Goal: Browse casually: Explore the website without a specific task or goal

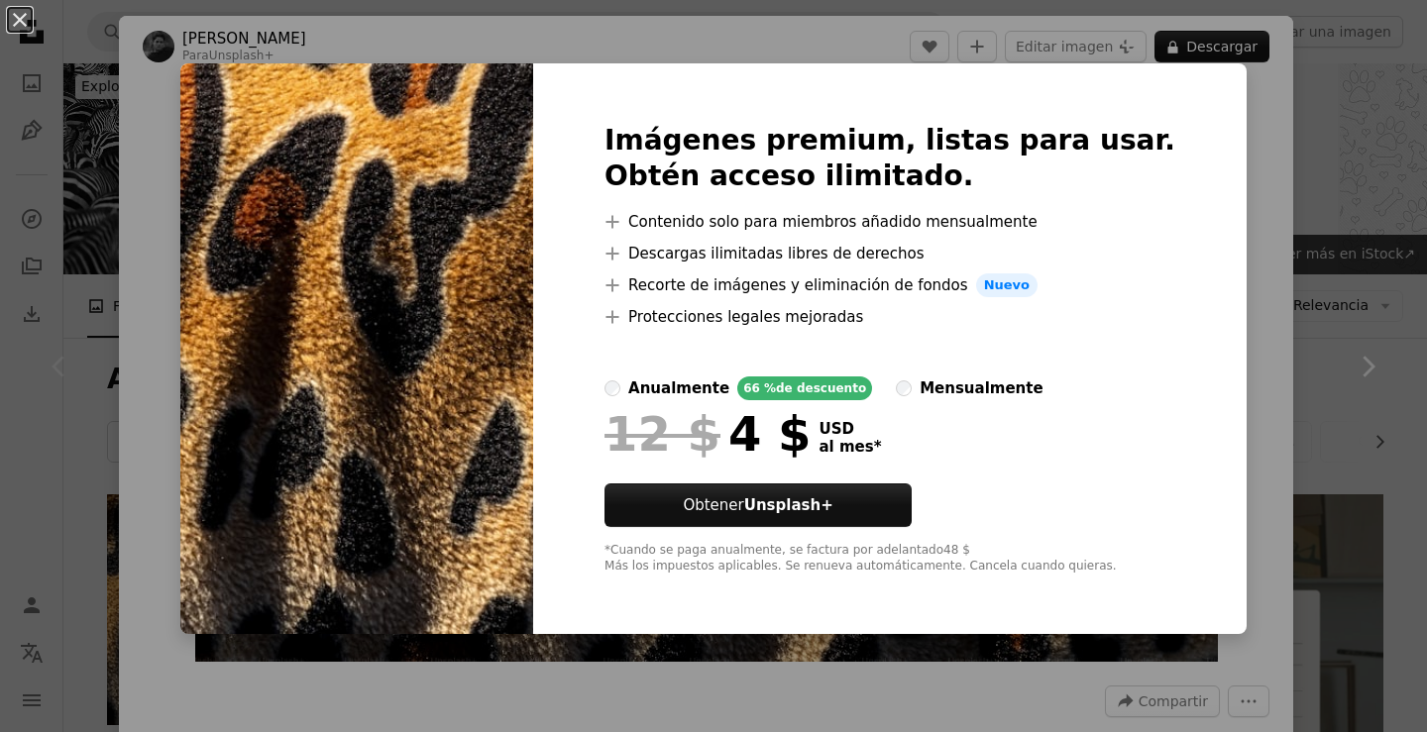
click at [356, 258] on img at bounding box center [356, 348] width 353 height 571
click at [21, 13] on button "An X shape" at bounding box center [20, 20] width 24 height 24
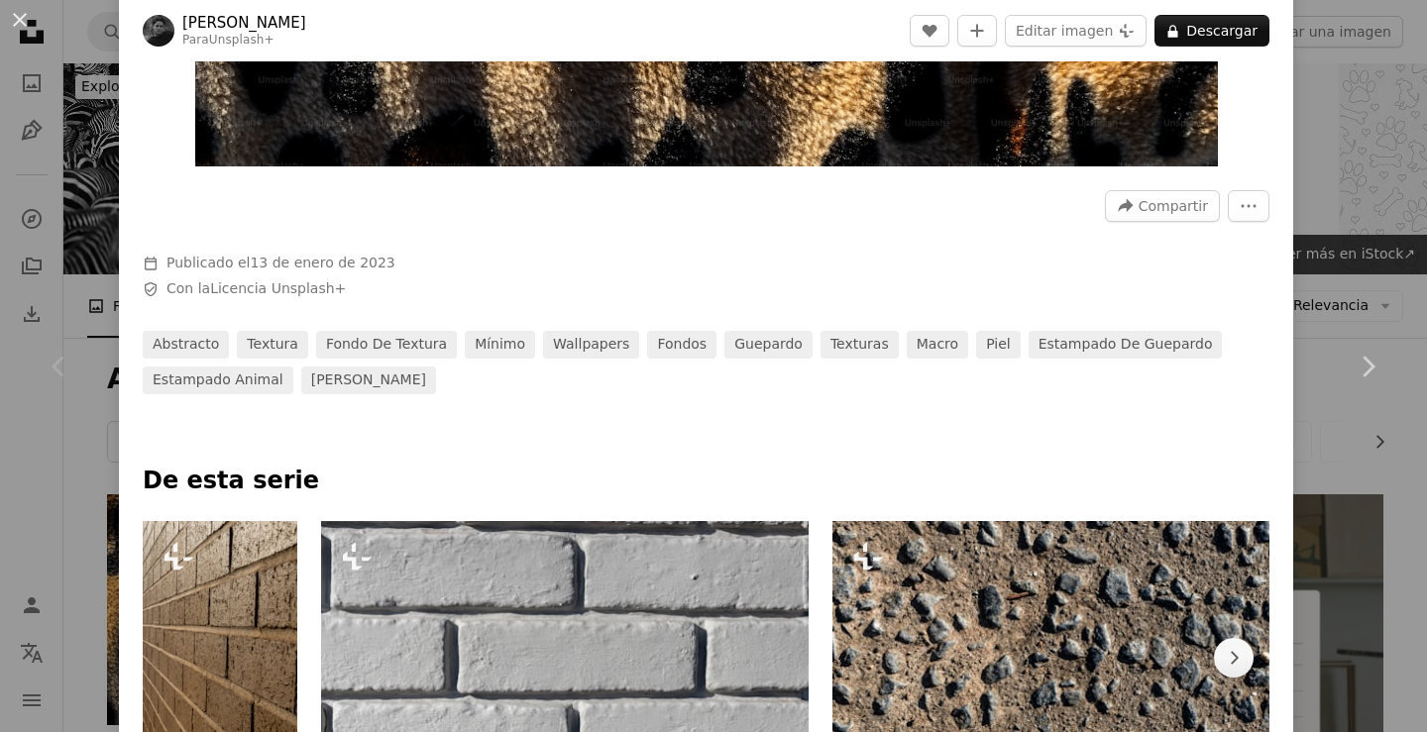
scroll to position [991, 0]
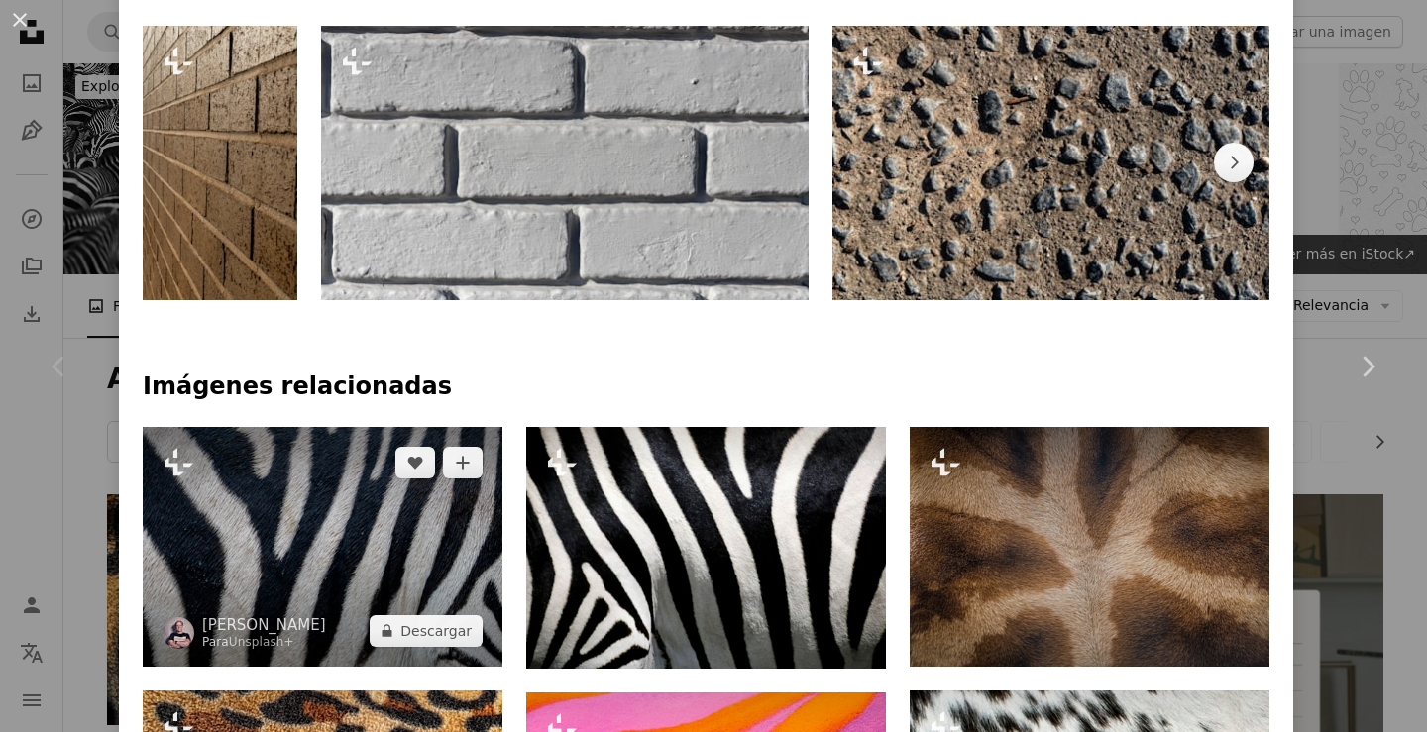
click at [370, 574] on img at bounding box center [323, 547] width 360 height 240
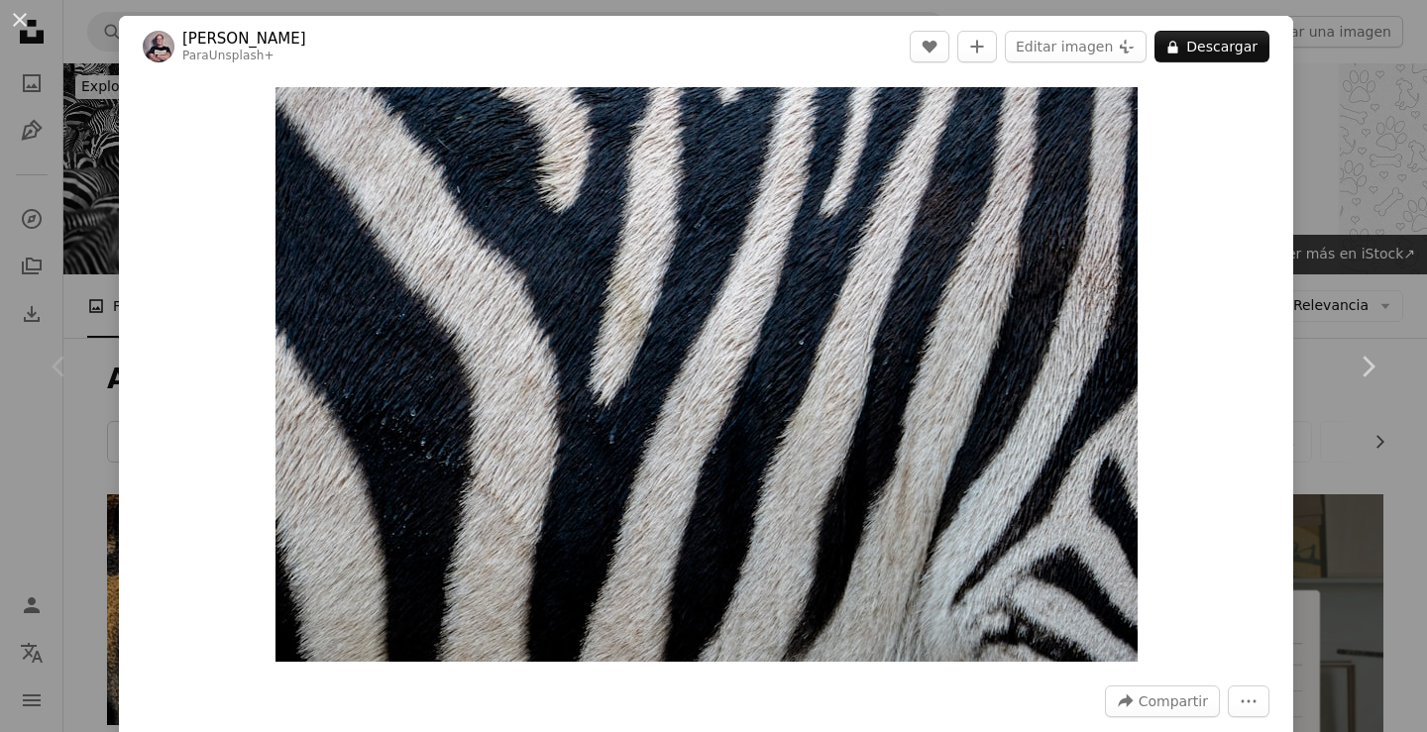
click at [1332, 112] on div "An X shape Chevron left Chevron right [PERSON_NAME] Para Unsplash+ A heart A pl…" at bounding box center [713, 366] width 1427 height 732
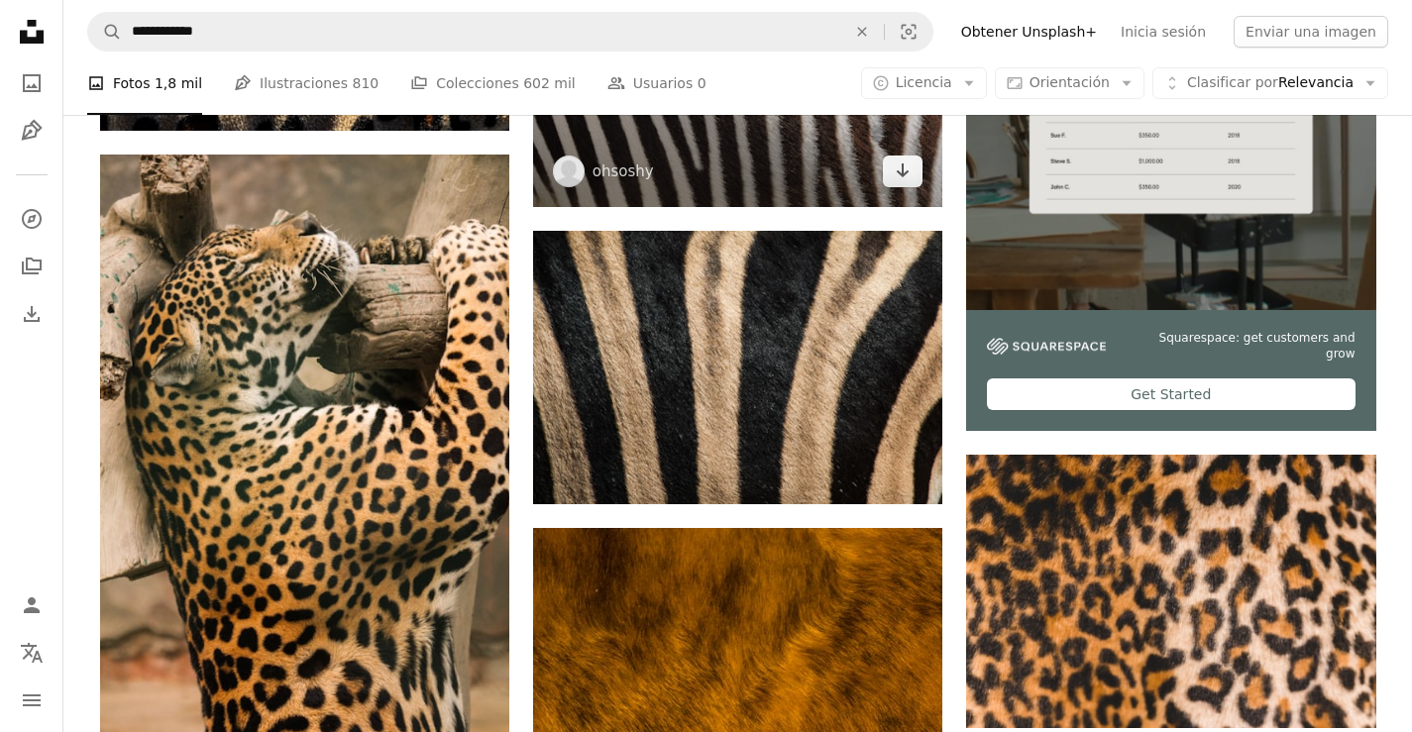
scroll to position [297, 0]
